Goal: Task Accomplishment & Management: Complete application form

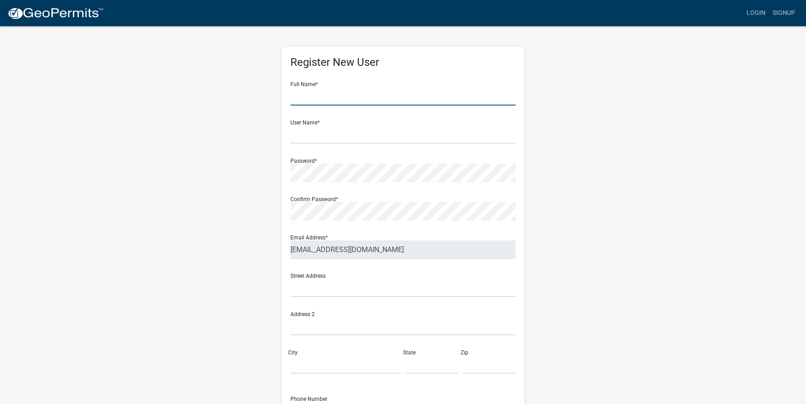
click at [359, 96] on input "text" at bounding box center [403, 96] width 225 height 18
type input "[PERSON_NAME]"
type input "JASPER"
type input "8435996840"
click at [348, 134] on input "text" at bounding box center [403, 134] width 225 height 18
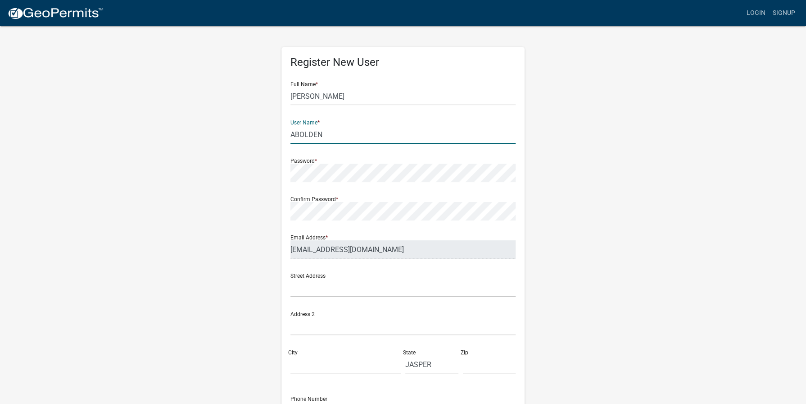
type input "ABOLDEN"
click at [562, 139] on div "Register New User Full Name * [PERSON_NAME] User Name * ABOLDEN Password * Conf…" at bounding box center [403, 266] width 514 height 482
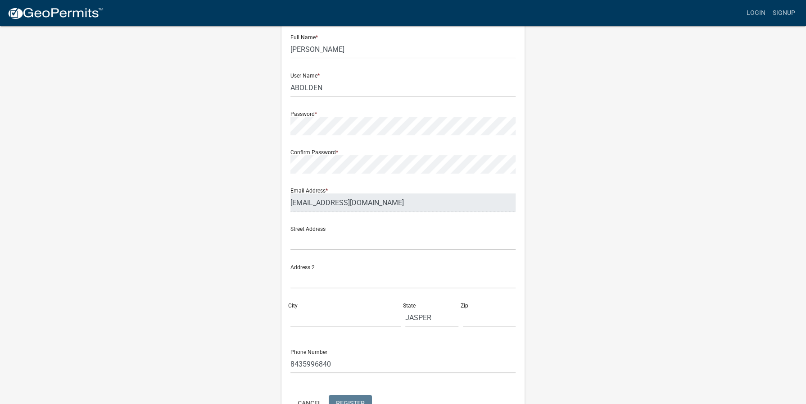
scroll to position [90, 0]
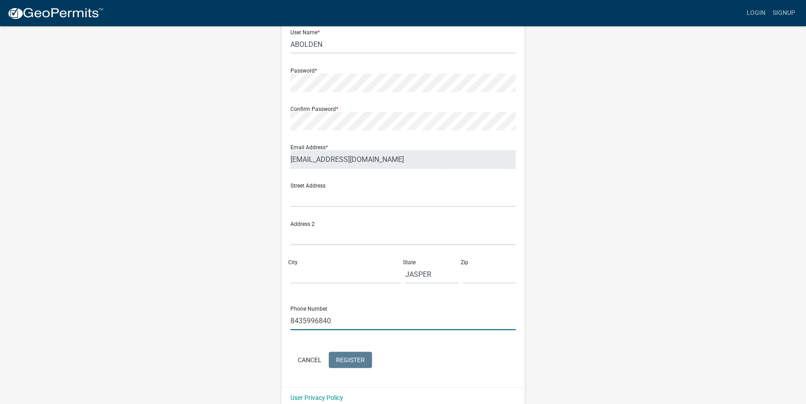
click at [344, 321] on input "8435996840" at bounding box center [403, 320] width 225 height 18
type input "8"
click at [665, 227] on wm-register-view "more_horiz Login Signup Register New User Full Name * [PERSON_NAME] User Name *…" at bounding box center [403, 163] width 806 height 507
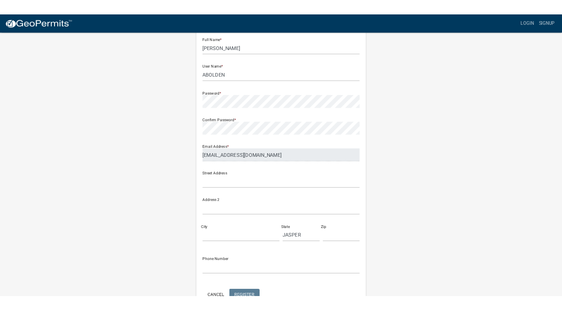
scroll to position [0, 0]
